Goal: Task Accomplishment & Management: Use online tool/utility

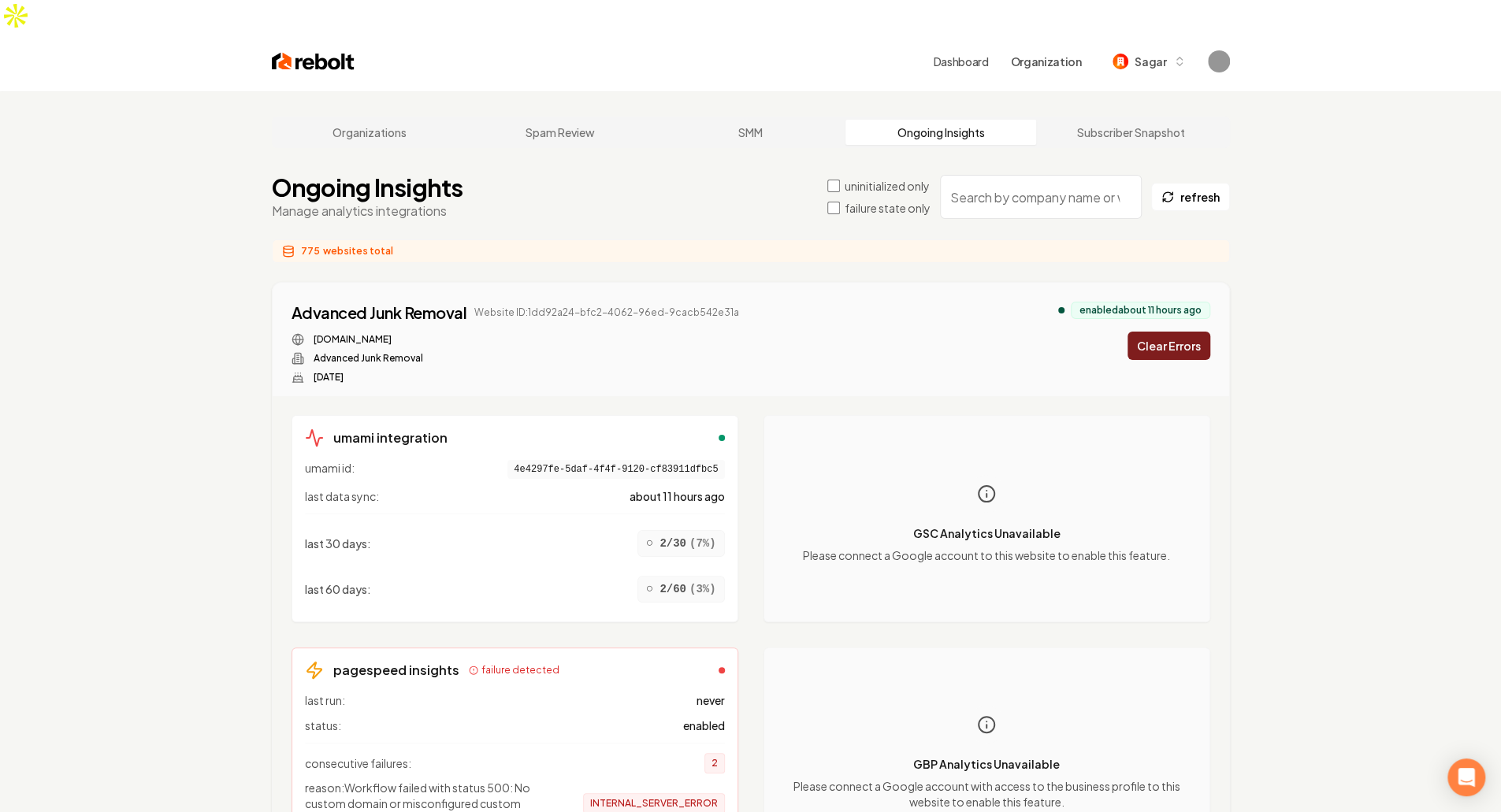
click at [739, 173] on div "Ongoing Insights Manage analytics integrations uninitialized only failure state…" at bounding box center [750, 197] width 958 height 47
click at [873, 200] on label "failure state only" at bounding box center [887, 208] width 86 height 16
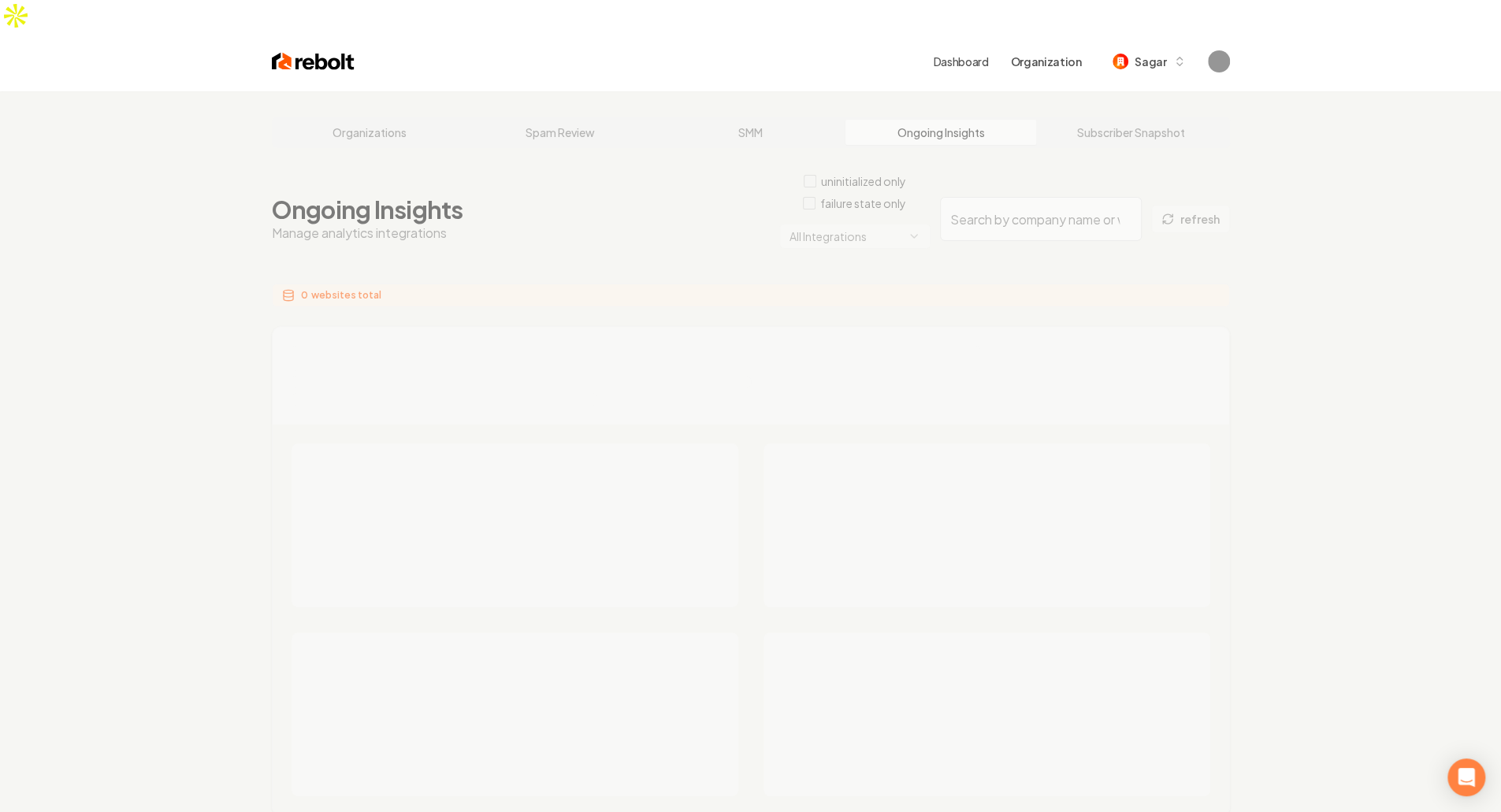
click at [855, 205] on html "Dashboard Organization Sagar Organizations Spam Review SMM Ongoing Insights Sub…" at bounding box center [750, 406] width 1501 height 812
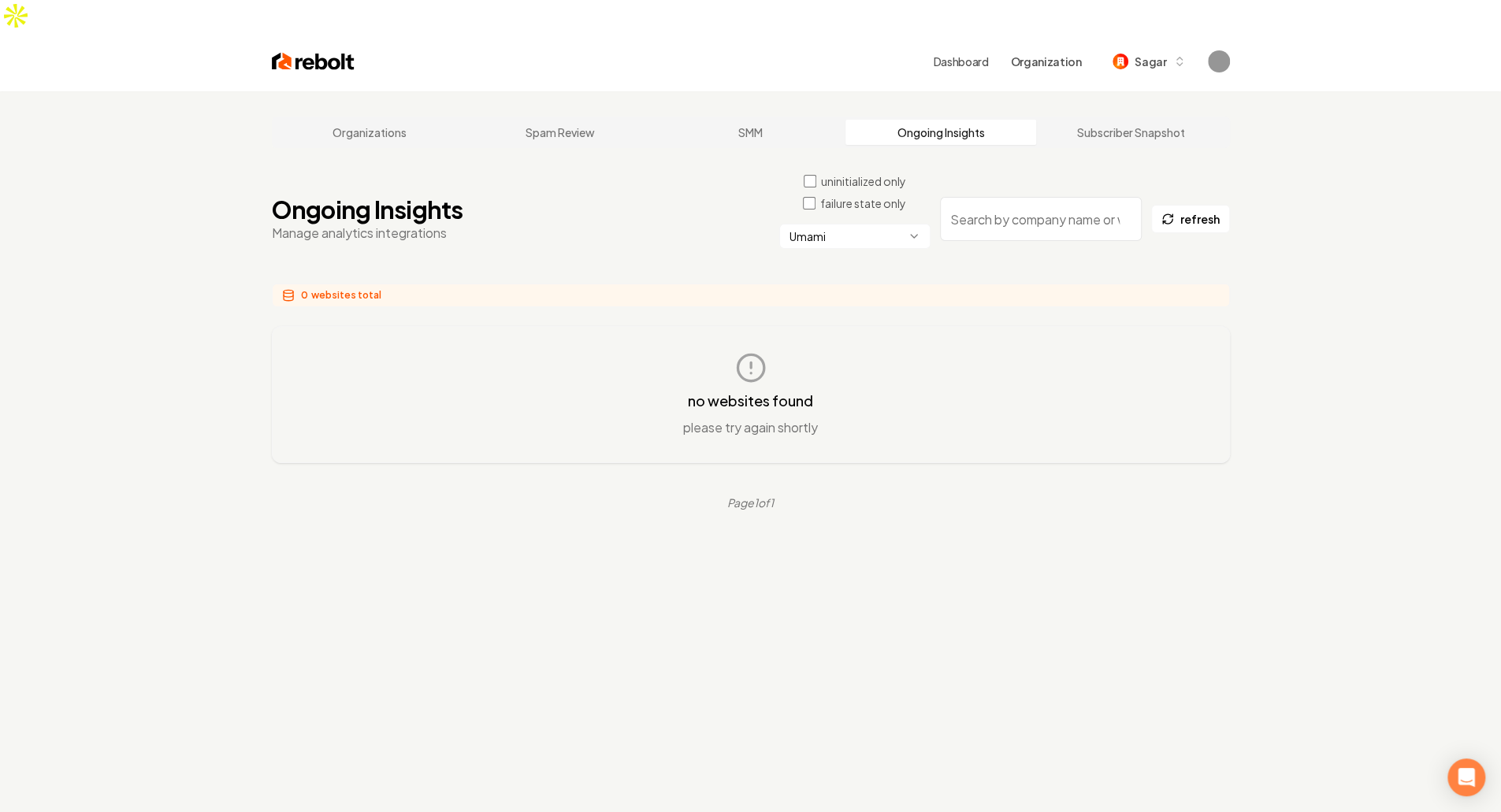
click at [562, 233] on main "Organizations Spam Review SMM Ongoing Insights Subscriber Snapshot Ongoing Insi…" at bounding box center [750, 314] width 1009 height 445
click at [598, 211] on div "Ongoing Insights Manage analytics integrations uninitialized only failure state…" at bounding box center [750, 219] width 958 height 92
